Goal: Information Seeking & Learning: Learn about a topic

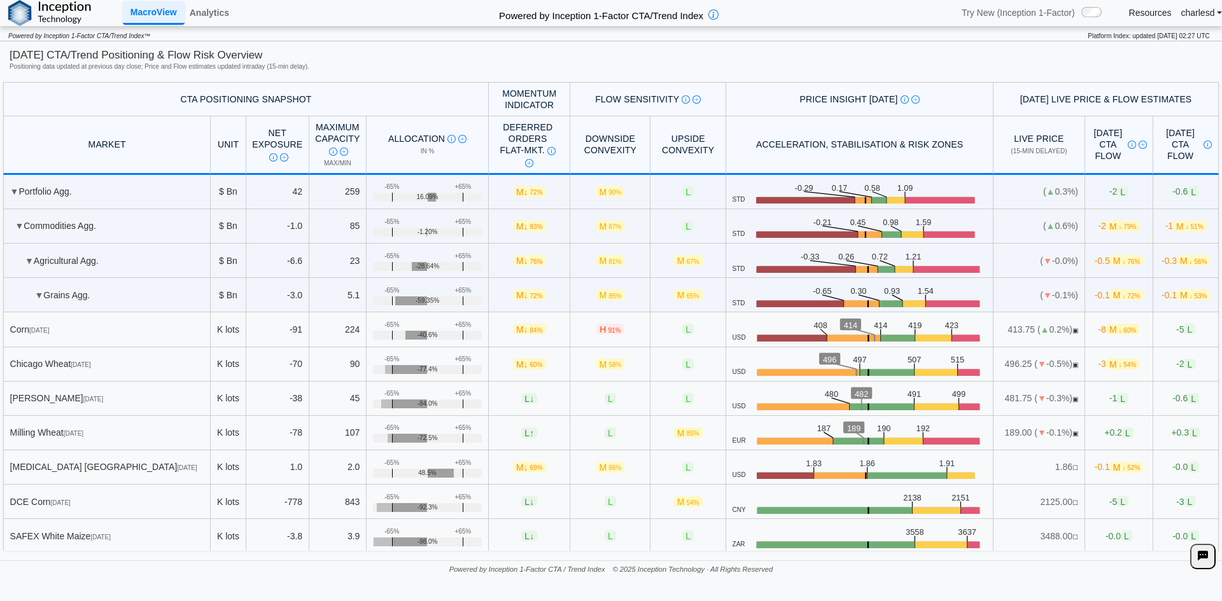
scroll to position [1215, 0]
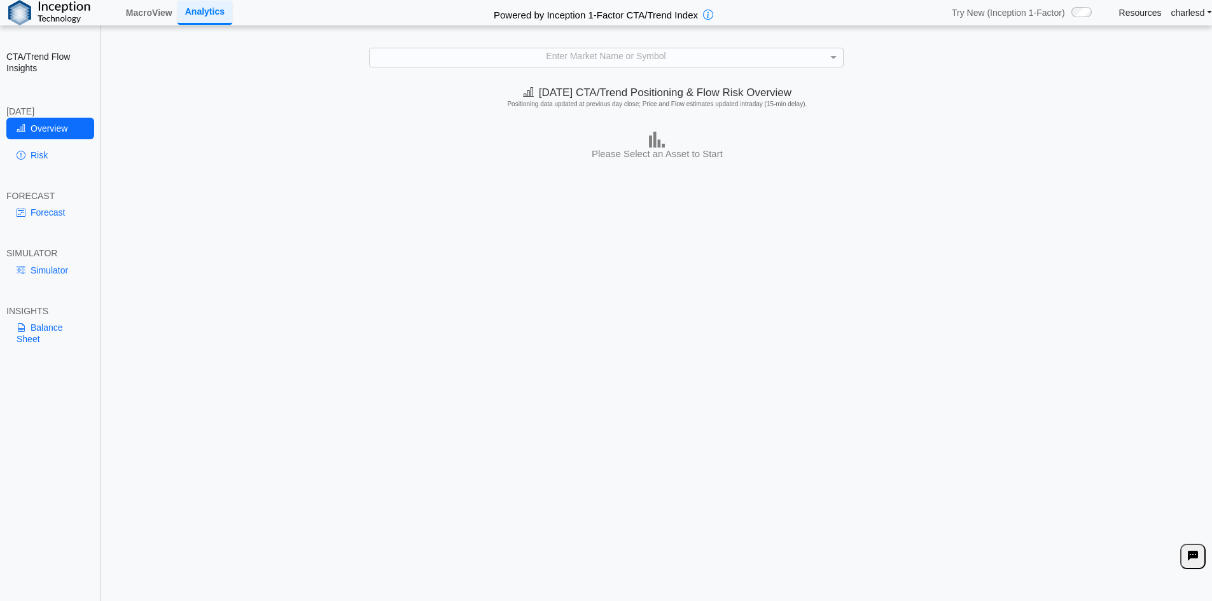
click at [581, 55] on div "Enter Market Name or Symbol" at bounding box center [606, 57] width 473 height 18
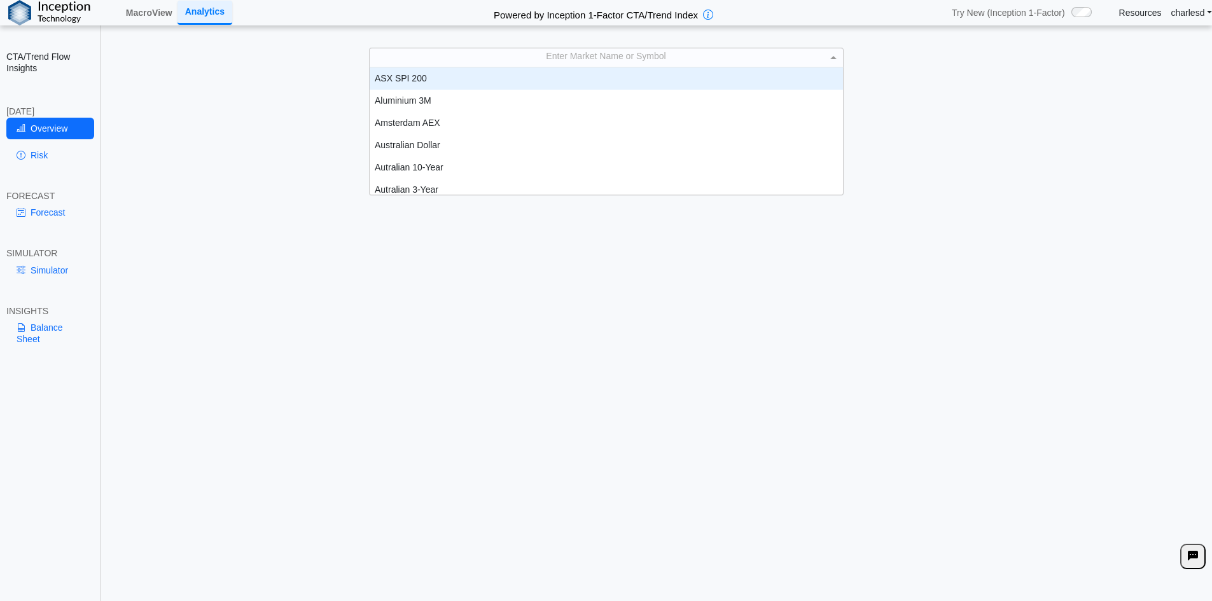
scroll to position [118, 464]
click at [263, 64] on div "Enter Market Name or Symbol ASX SPI 200 Aluminium 3M Amsterdam AEX Australian D…" at bounding box center [606, 57] width 1187 height 19
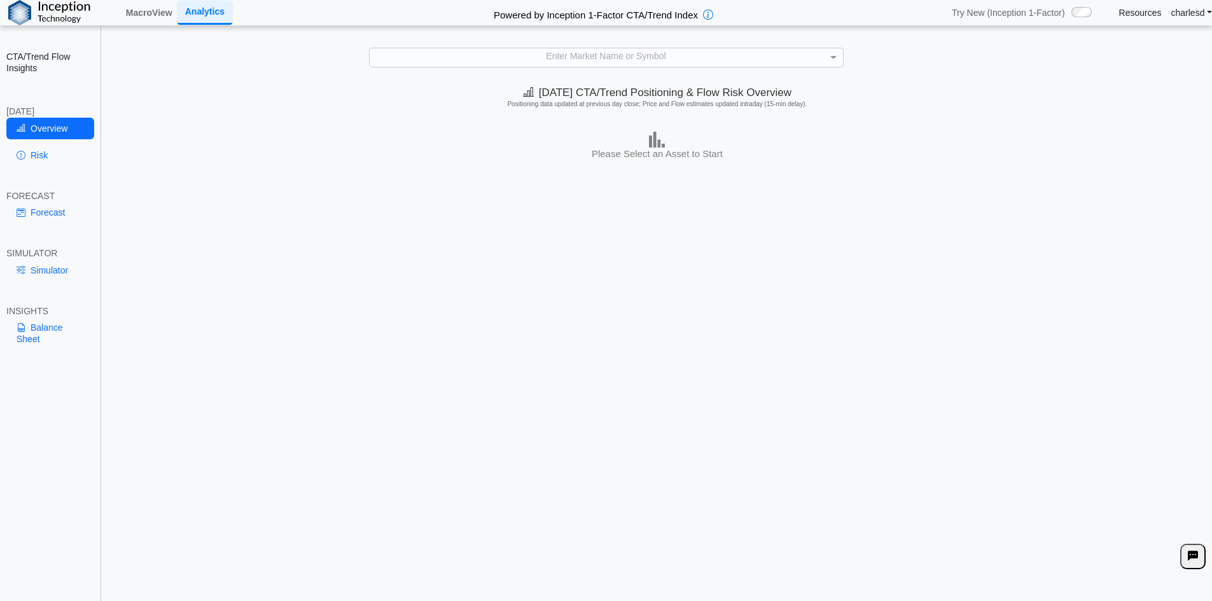
click at [587, 56] on div "Enter Market Name or Symbol" at bounding box center [606, 57] width 473 height 18
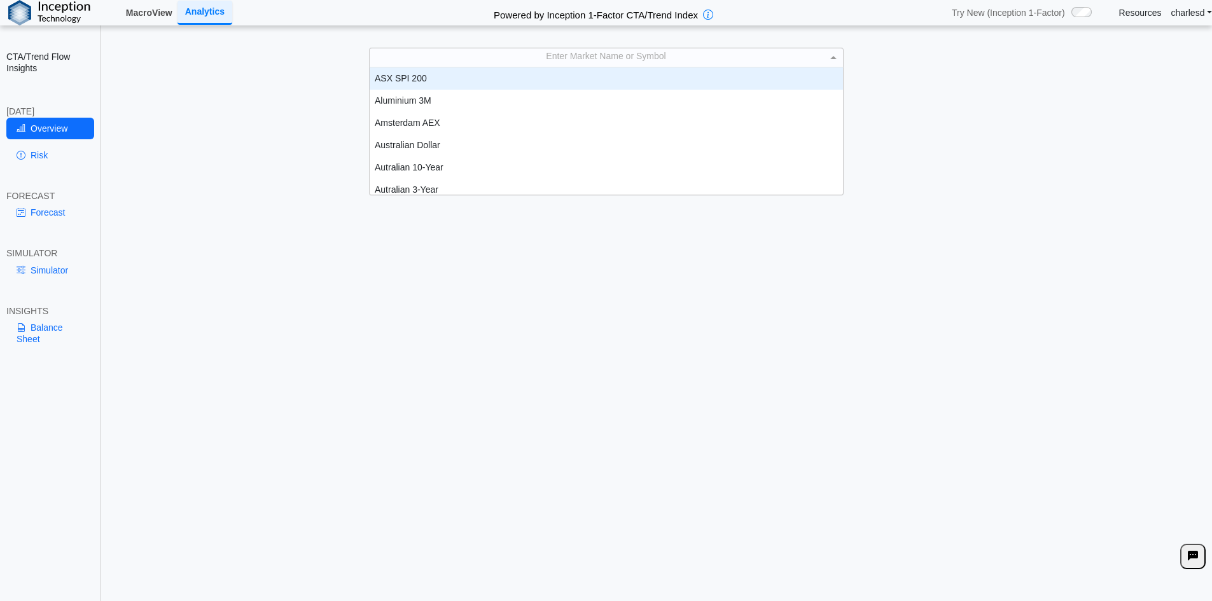
click at [178, 15] on link "MacroView" at bounding box center [149, 13] width 57 height 22
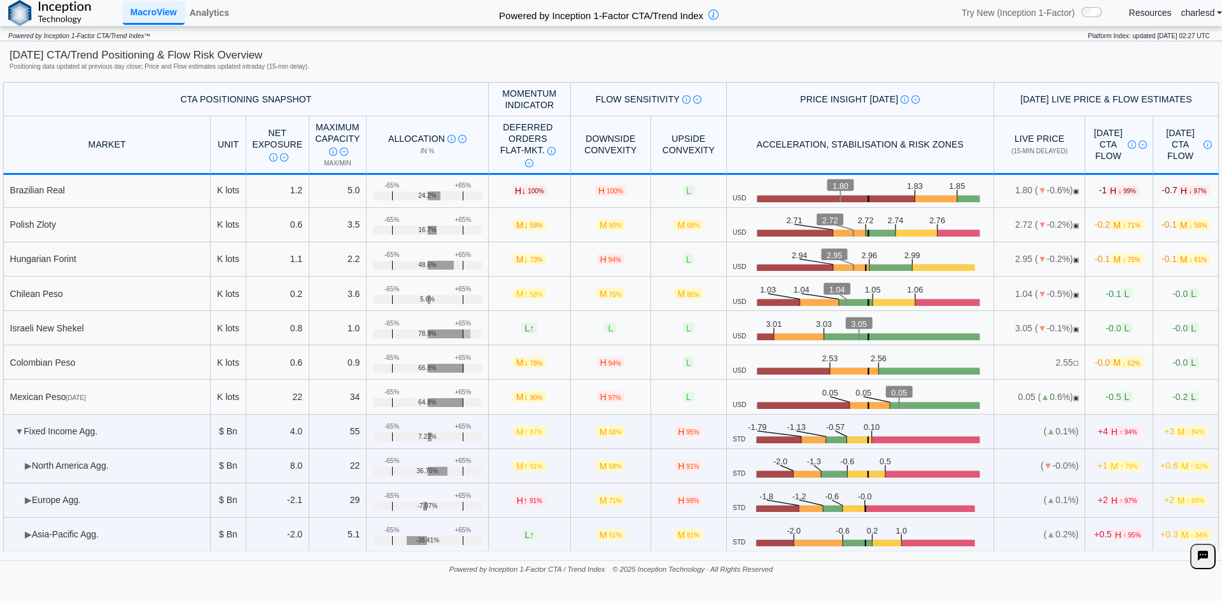
scroll to position [3378, 0]
click at [23, 468] on td "▶ North America Agg." at bounding box center [106, 466] width 207 height 34
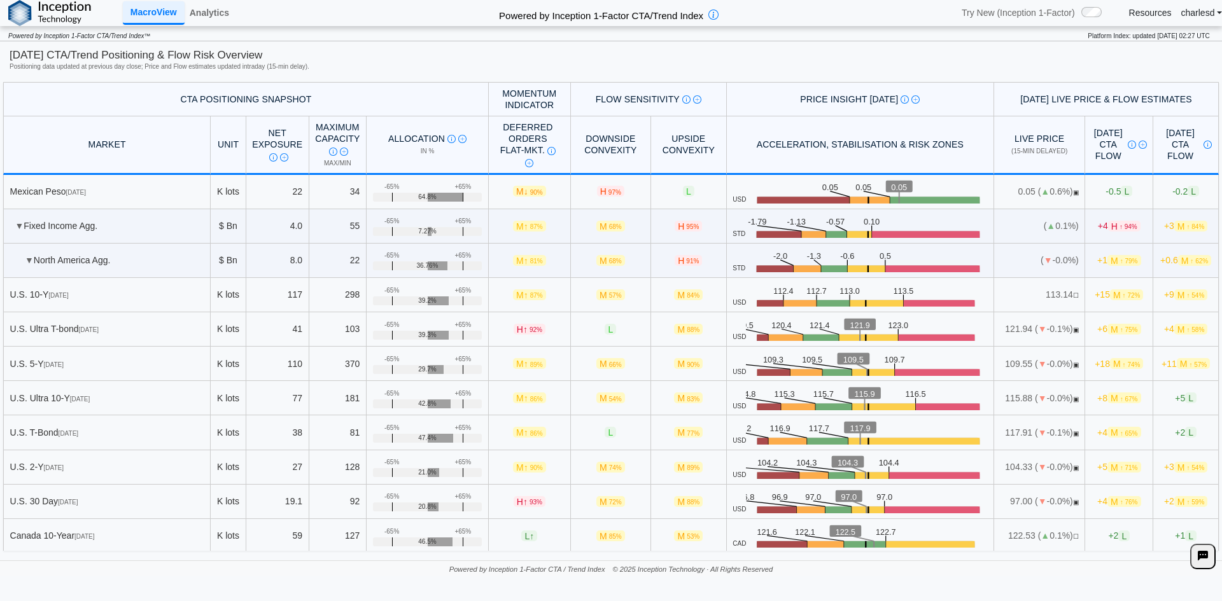
scroll to position [3633, 0]
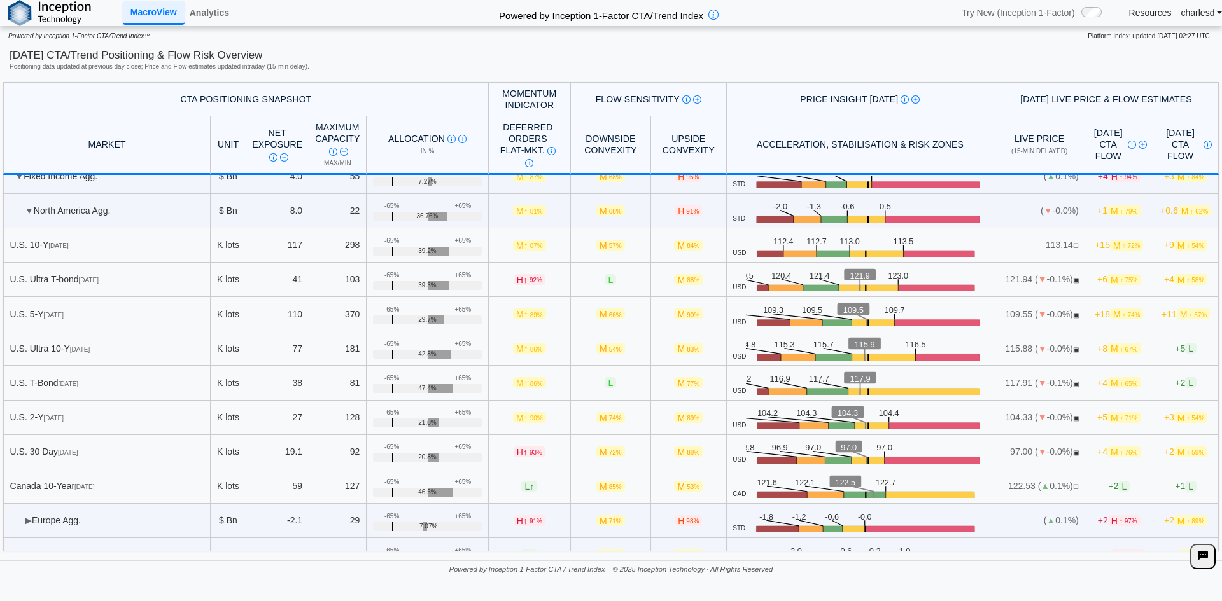
click at [27, 518] on span "▶" at bounding box center [28, 520] width 7 height 10
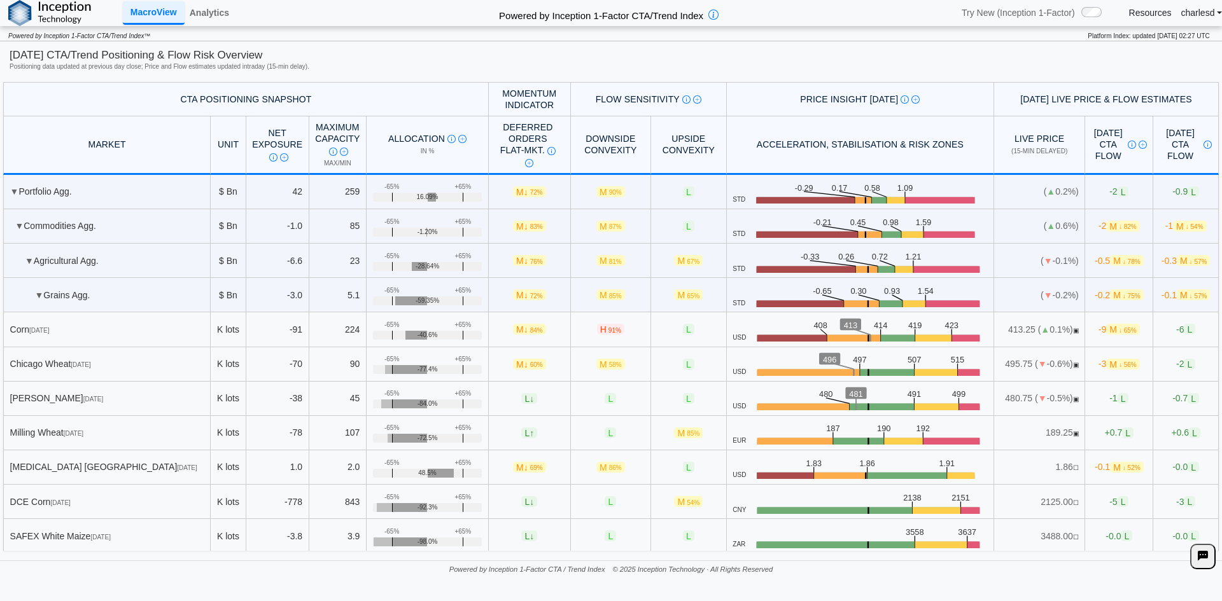
scroll to position [1448, 0]
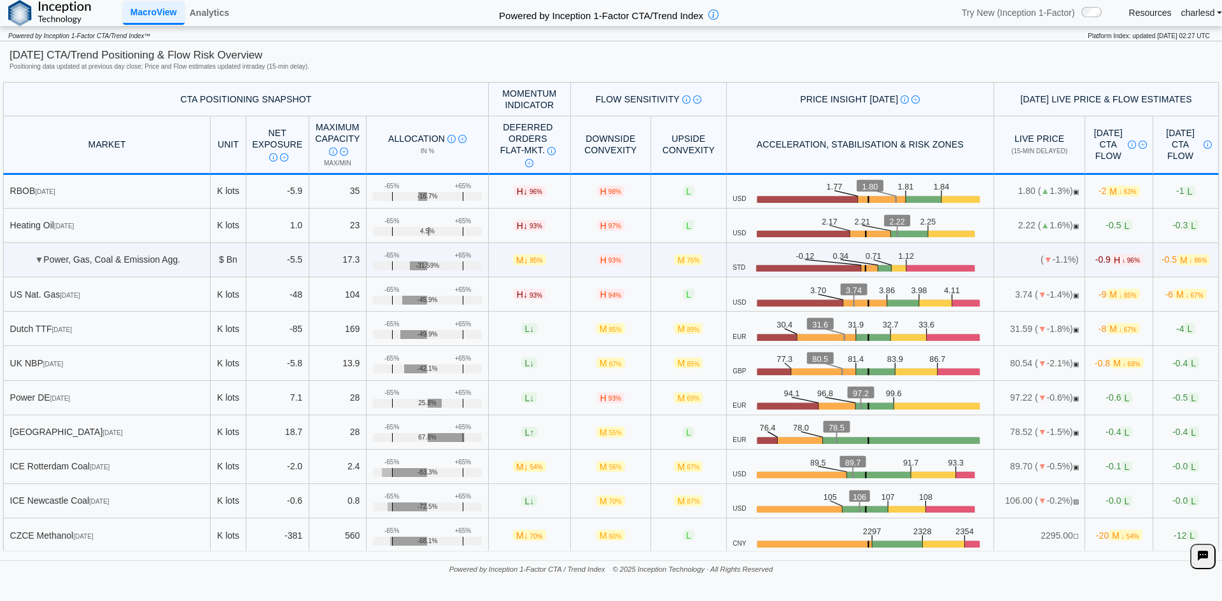
click at [1026, 291] on td "3.74 ( ▼ -1.4%) ▣" at bounding box center [1039, 294] width 91 height 34
click at [1106, 293] on span "M ↓ 85%" at bounding box center [1122, 294] width 33 height 11
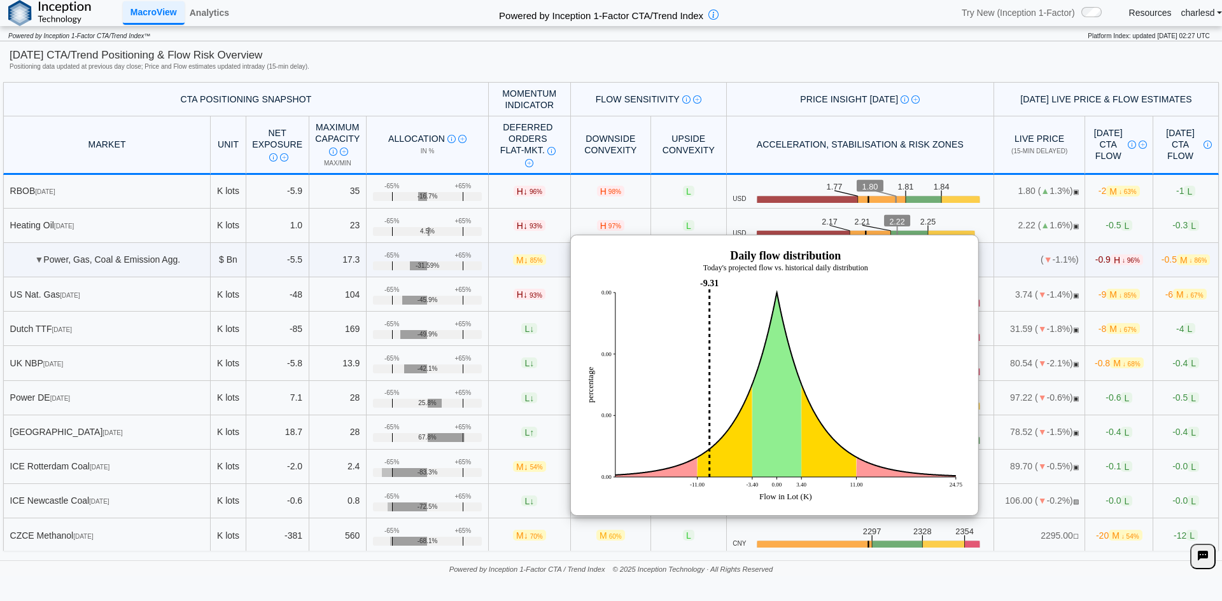
click at [1106, 293] on span "M ↓ 85%" at bounding box center [1122, 294] width 33 height 11
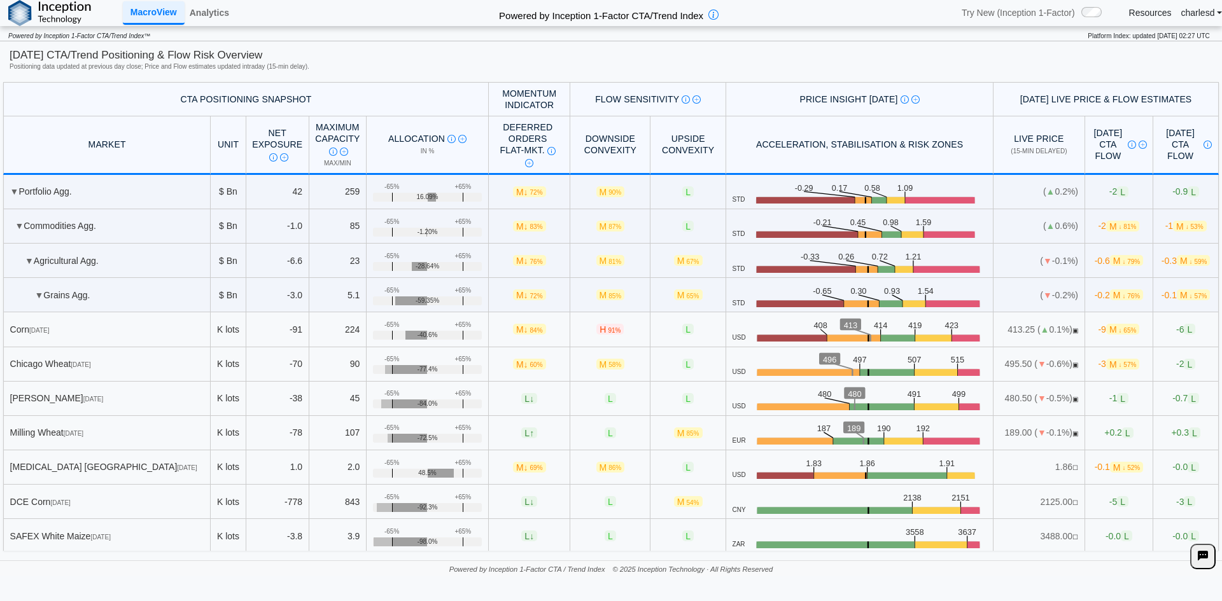
scroll to position [1384, 0]
